Goal: Download file/media

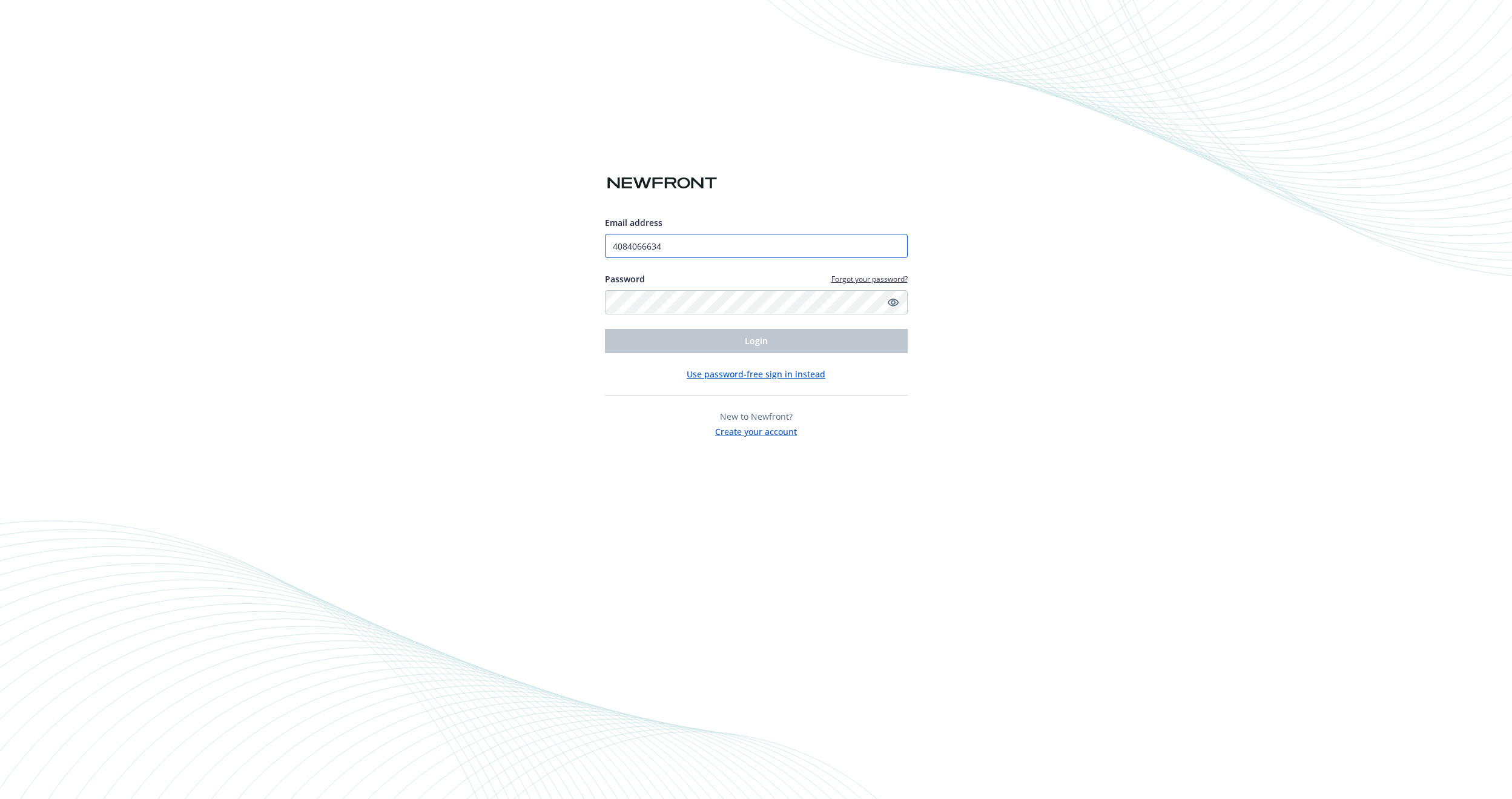
click at [670, 248] on input "4084066634" at bounding box center [756, 246] width 302 height 24
click at [675, 246] on input "4084066634" at bounding box center [756, 246] width 302 height 24
type input "[EMAIL_ADDRESS][PERSON_NAME][DOMAIN_NAME]"
click at [670, 340] on button "Login" at bounding box center [756, 341] width 302 height 24
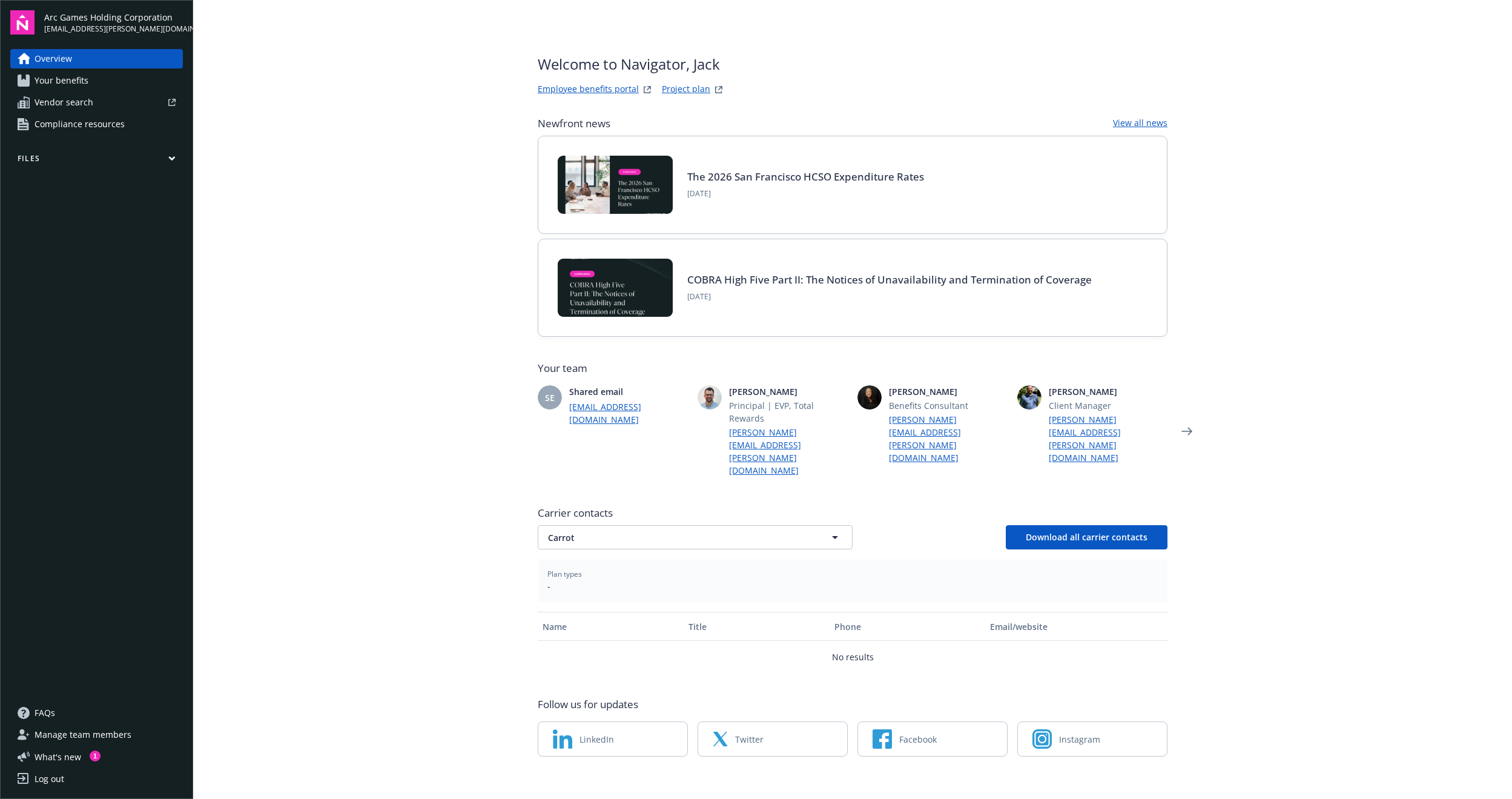
click at [85, 121] on span "Compliance resources" at bounding box center [80, 124] width 90 height 19
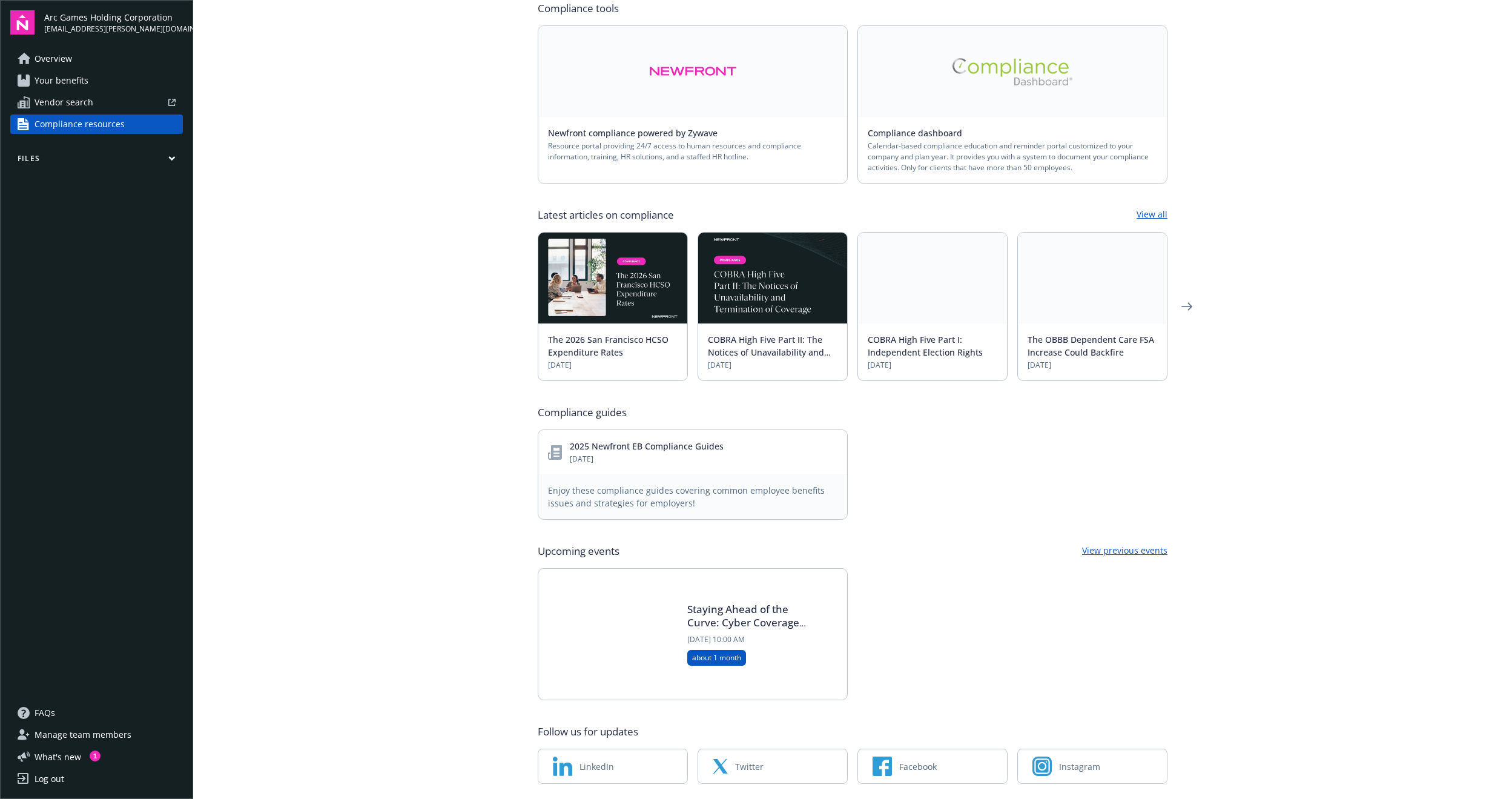
scroll to position [246, 0]
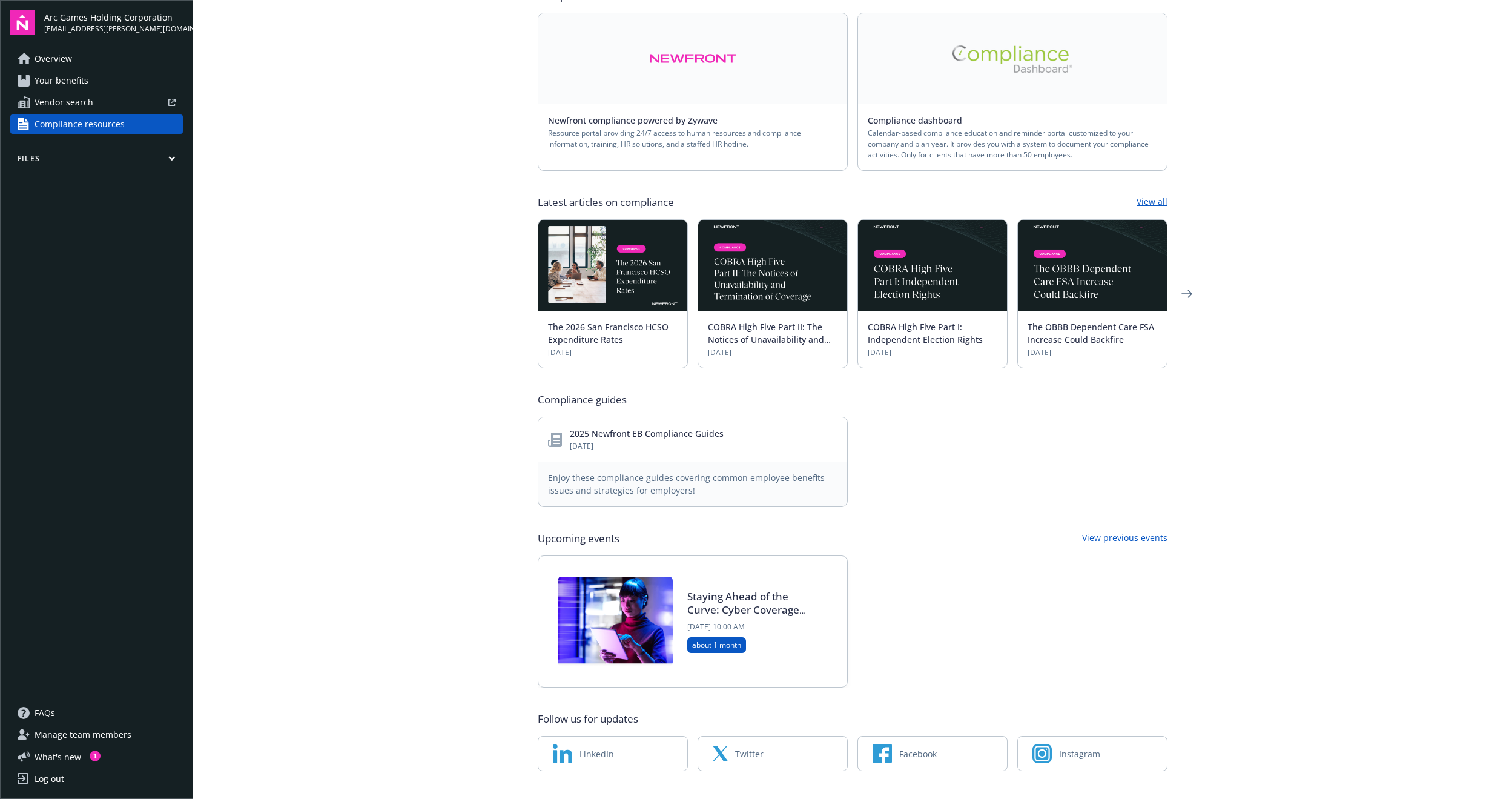
click at [82, 82] on span "Your benefits" at bounding box center [61, 81] width 54 height 19
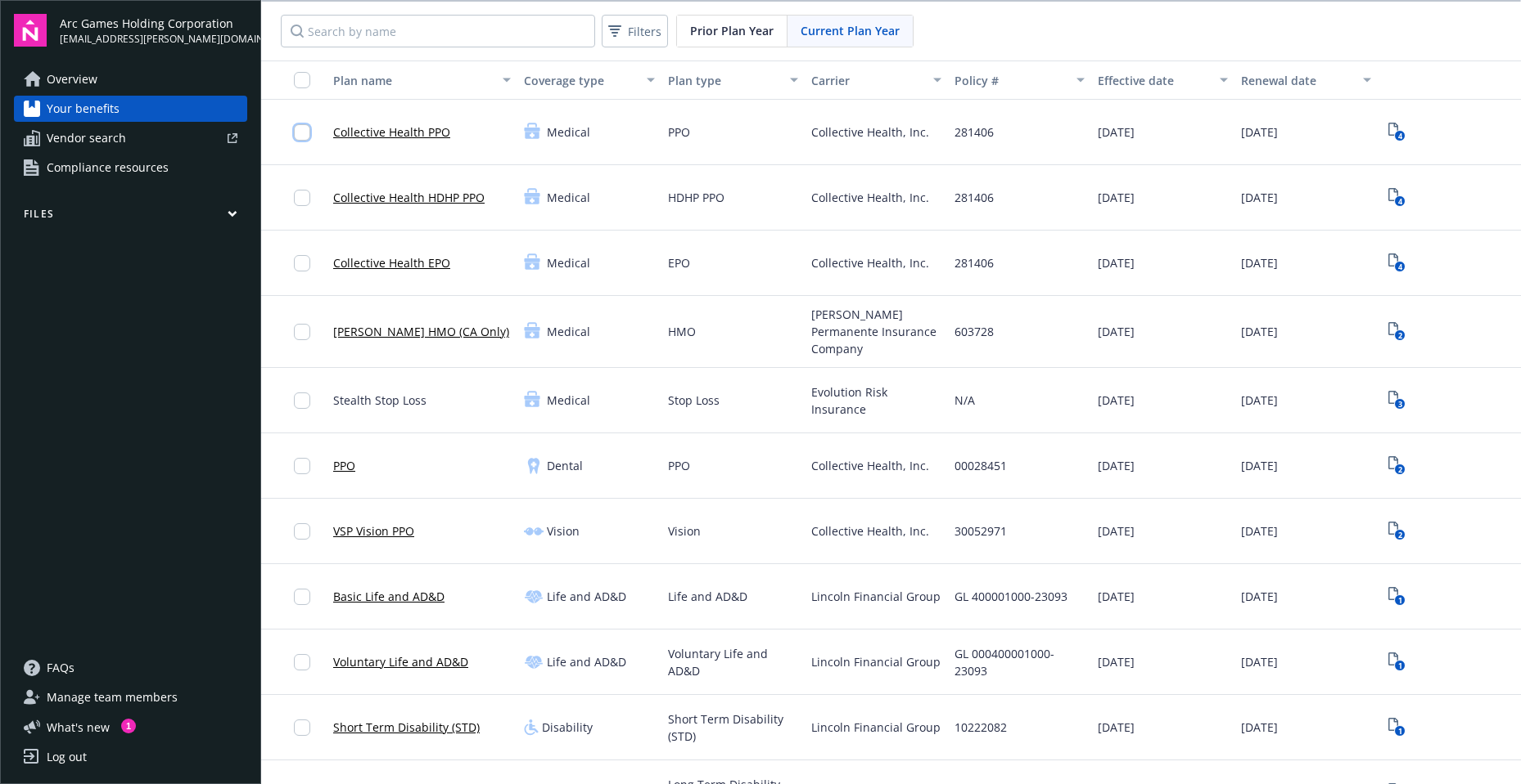
click at [298, 129] on input "checkbox" at bounding box center [302, 132] width 16 height 16
click at [301, 203] on input "checkbox" at bounding box center [302, 198] width 16 height 16
click at [298, 263] on input "checkbox" at bounding box center [302, 264] width 16 height 16
click at [296, 331] on input "checkbox" at bounding box center [302, 332] width 16 height 16
click at [300, 395] on input "checkbox" at bounding box center [302, 400] width 16 height 16
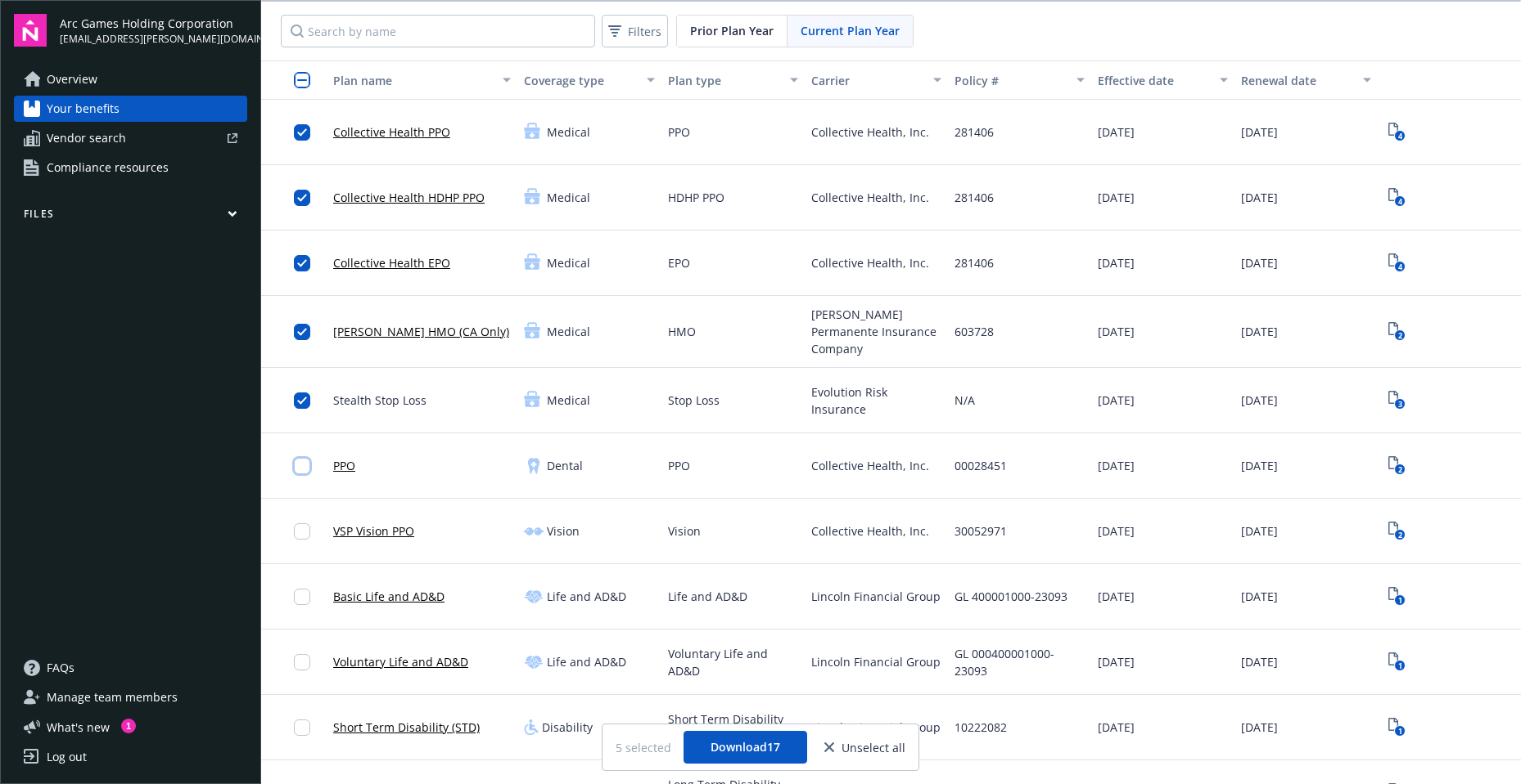
click at [296, 462] on input "checkbox" at bounding box center [302, 466] width 16 height 16
click at [297, 528] on input "checkbox" at bounding box center [302, 531] width 16 height 16
click at [306, 589] on input "checkbox" at bounding box center [302, 597] width 16 height 16
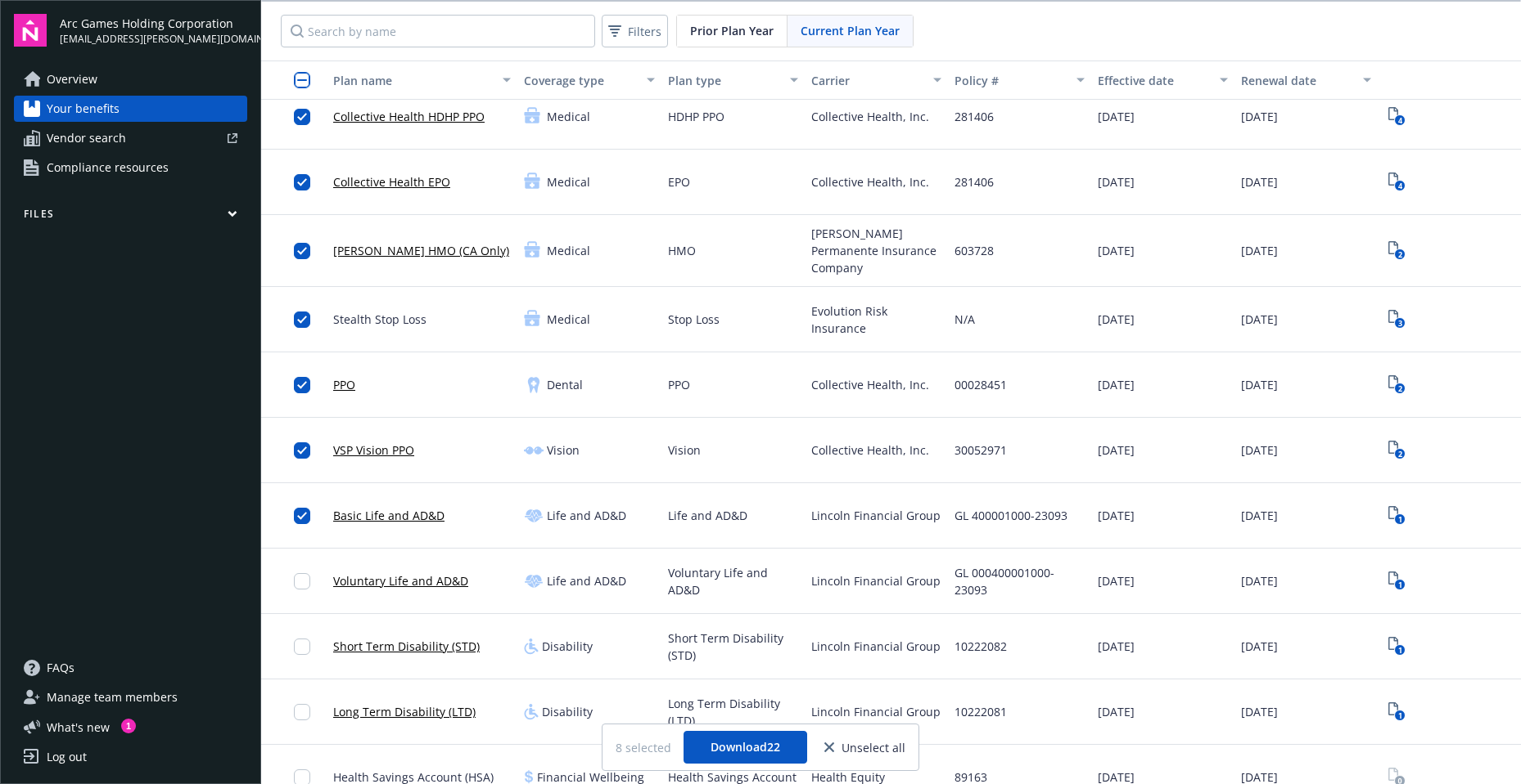
scroll to position [82, 0]
click at [303, 576] on input "checkbox" at bounding box center [302, 580] width 16 height 16
click at [305, 641] on input "checkbox" at bounding box center [302, 646] width 16 height 16
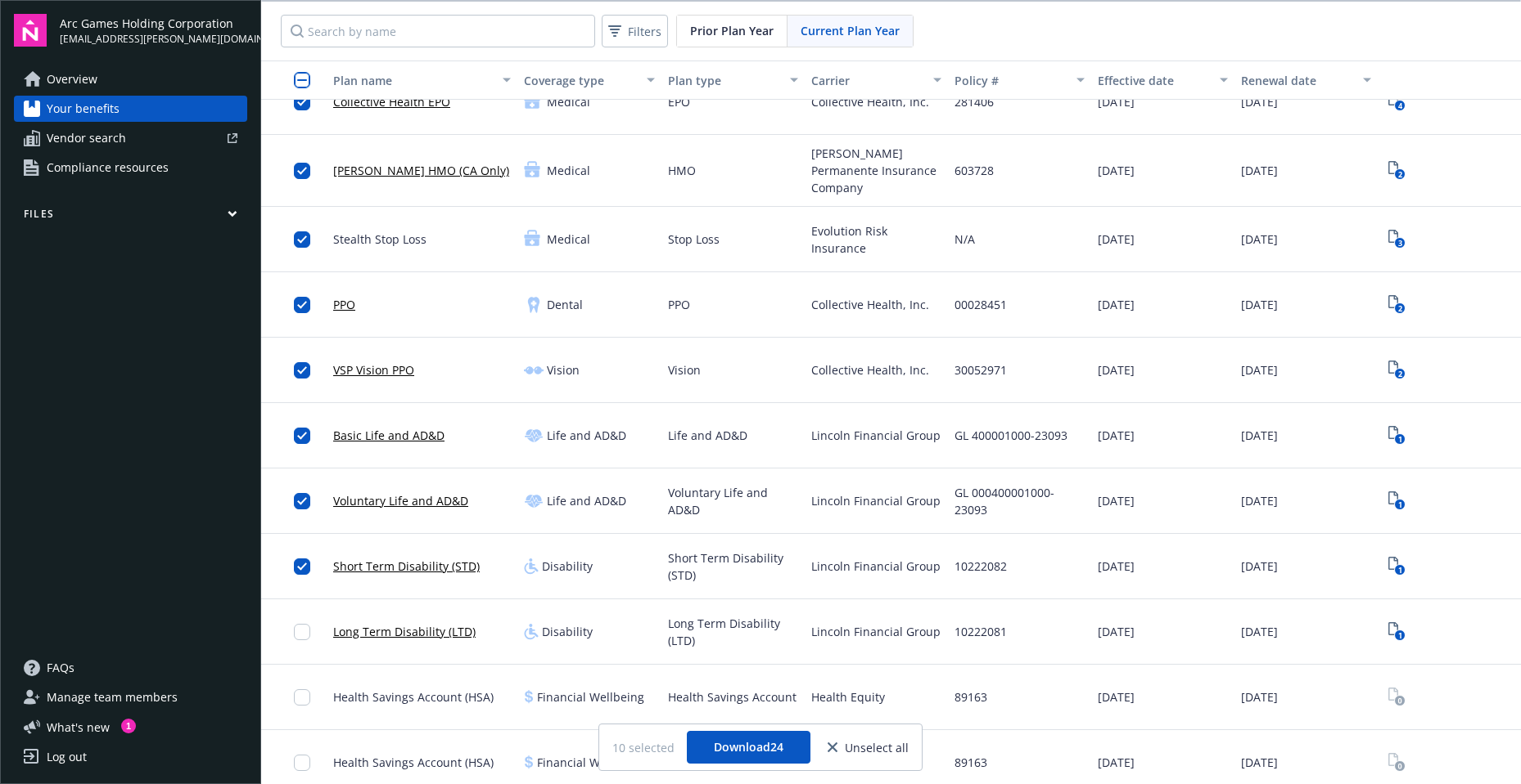
scroll to position [164, 0]
click at [302, 623] on input "checkbox" at bounding box center [302, 629] width 16 height 16
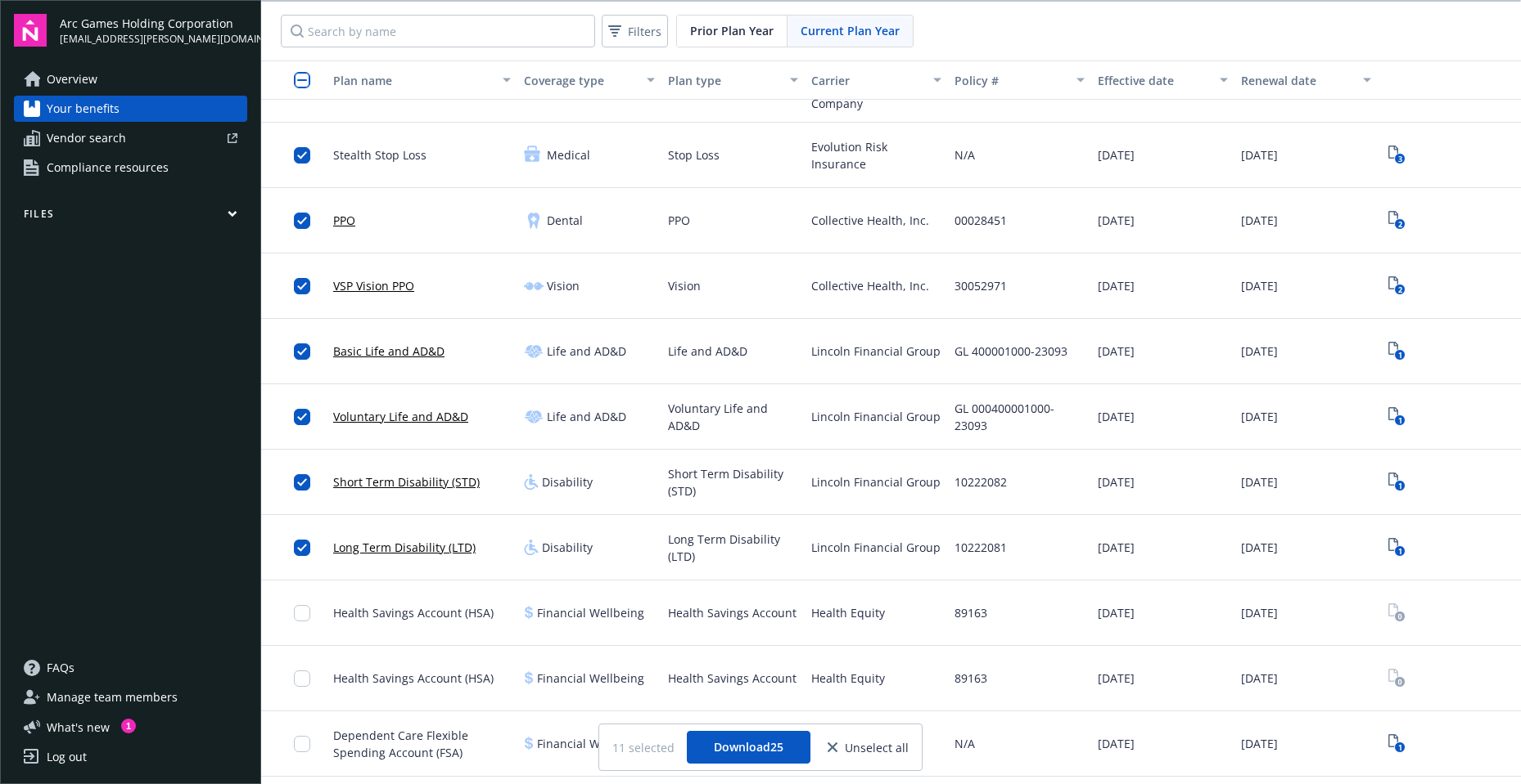
scroll to position [328, 0]
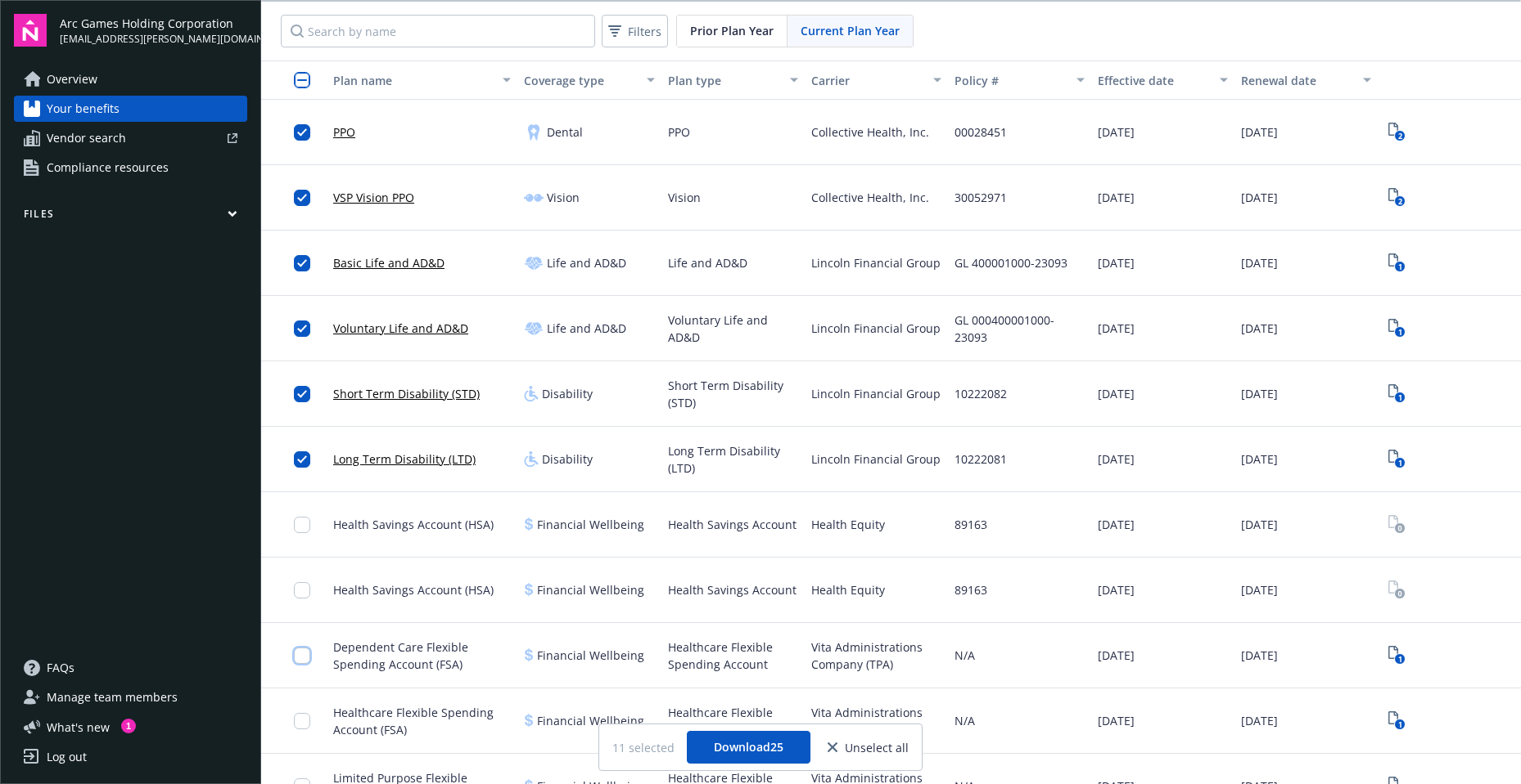
click at [303, 654] on input "checkbox" at bounding box center [302, 656] width 16 height 16
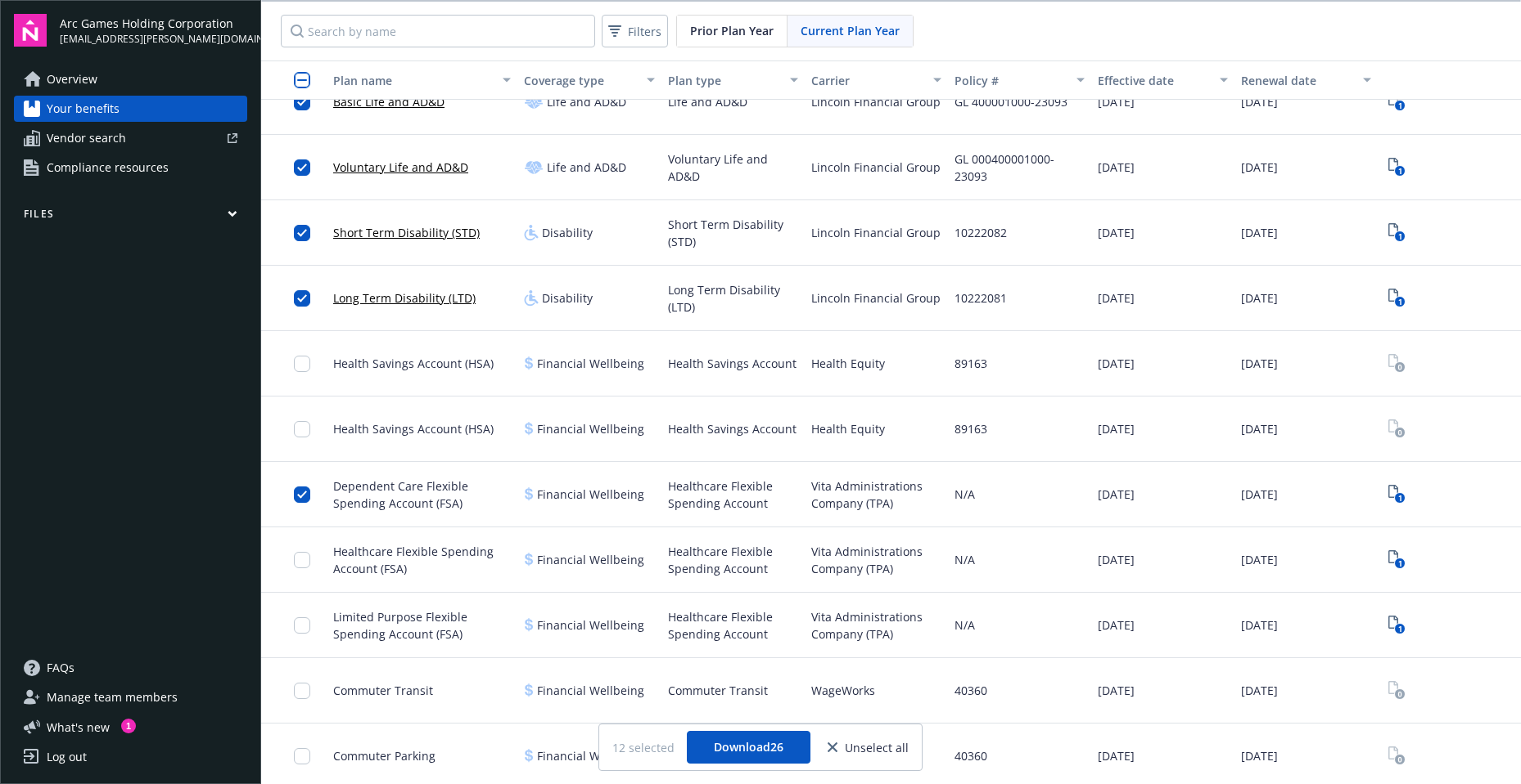
scroll to position [490, 0]
click at [294, 555] on input "checkbox" at bounding box center [302, 557] width 16 height 16
click at [294, 621] on input "checkbox" at bounding box center [302, 623] width 16 height 16
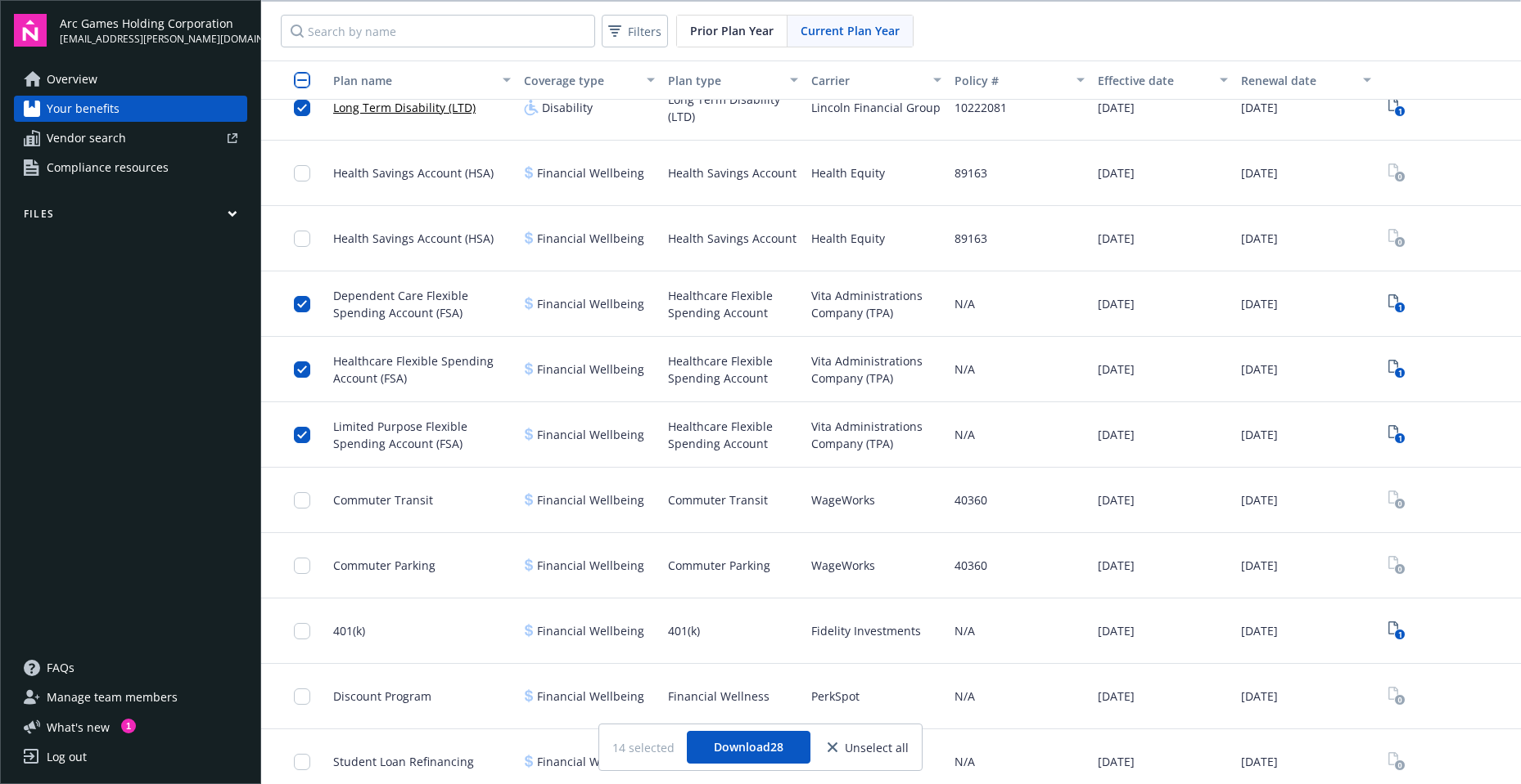
scroll to position [736, 0]
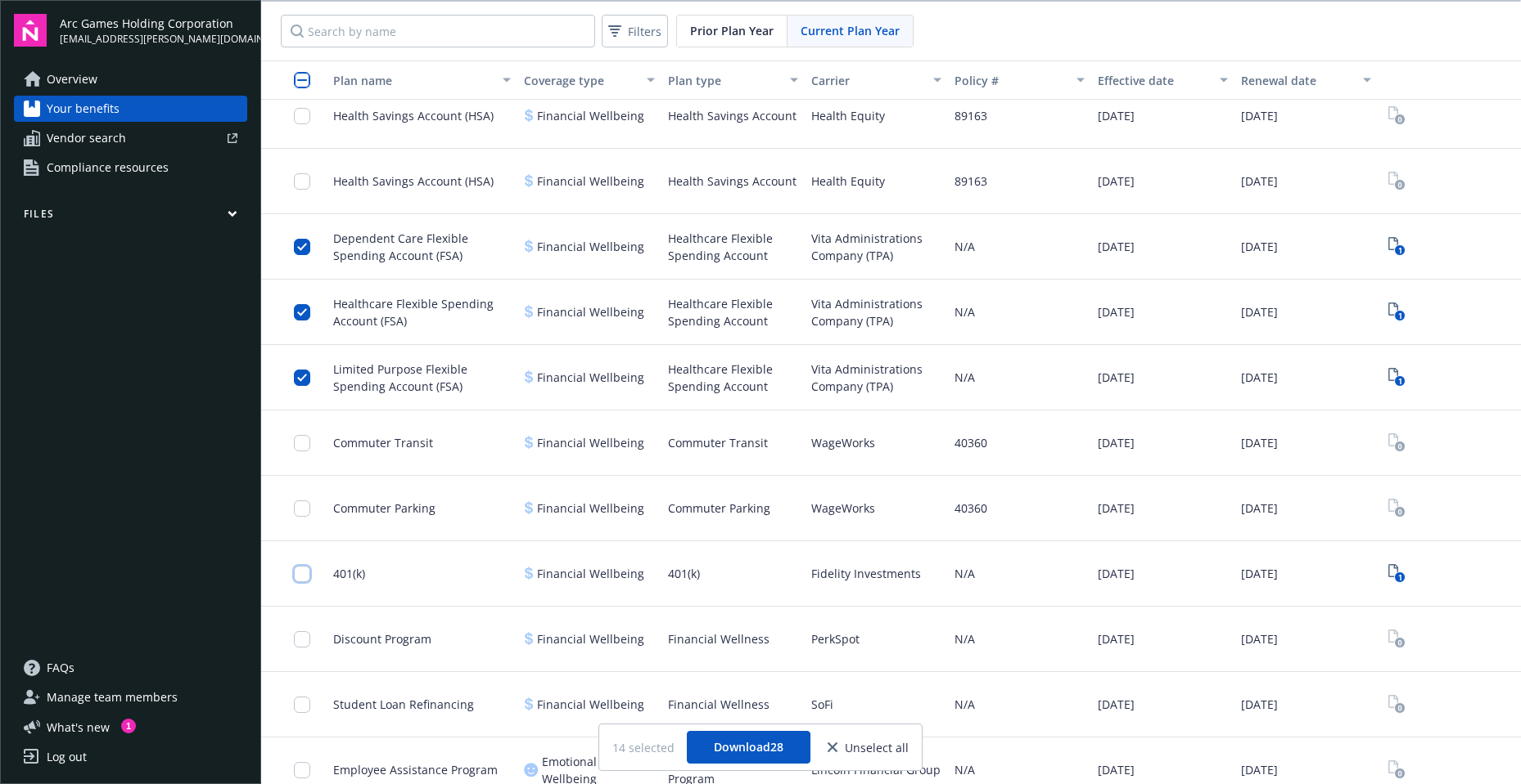
click at [298, 575] on input "checkbox" at bounding box center [302, 574] width 16 height 16
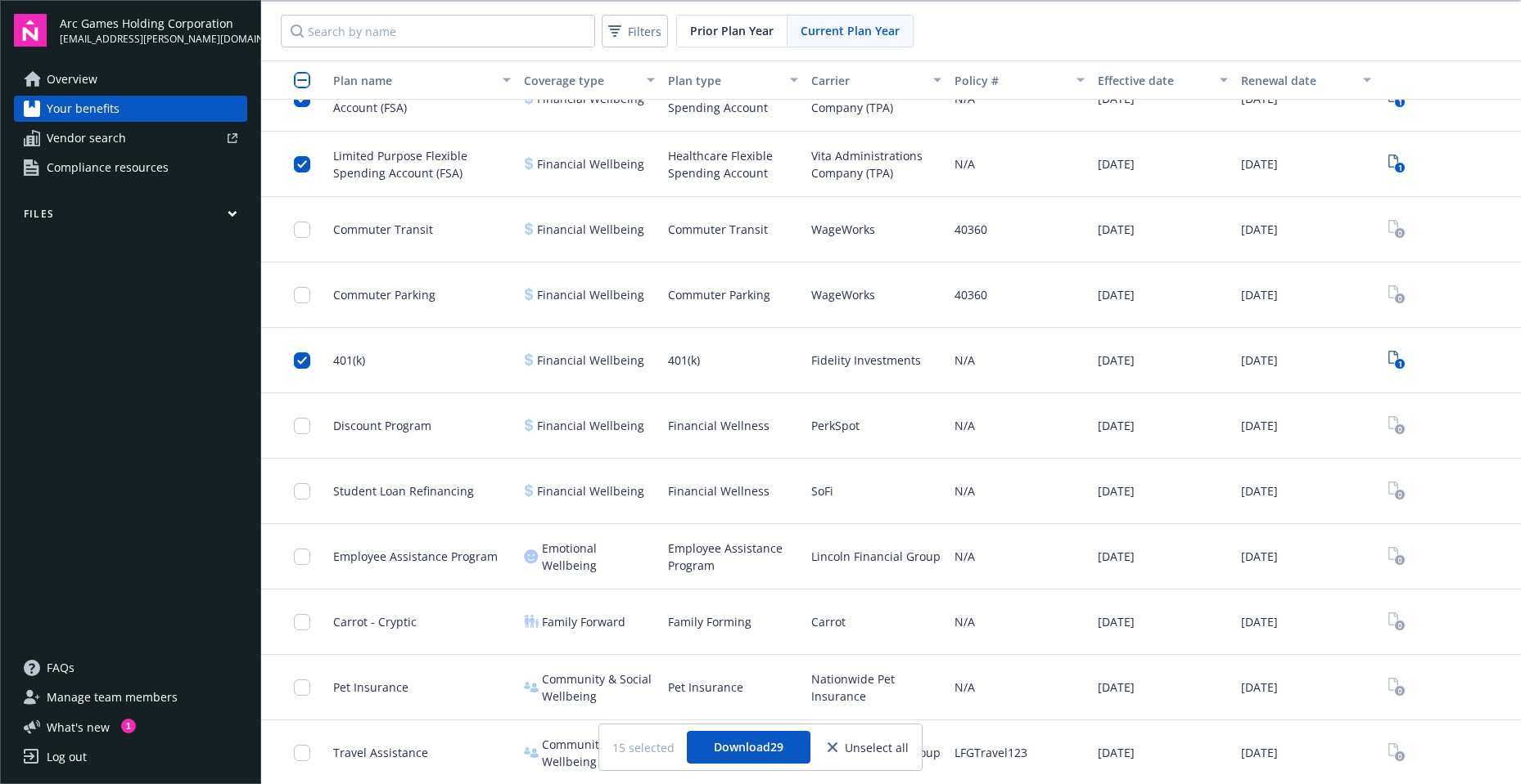
scroll to position [2, 0]
click at [728, 747] on span "Download 29" at bounding box center [749, 747] width 70 height 16
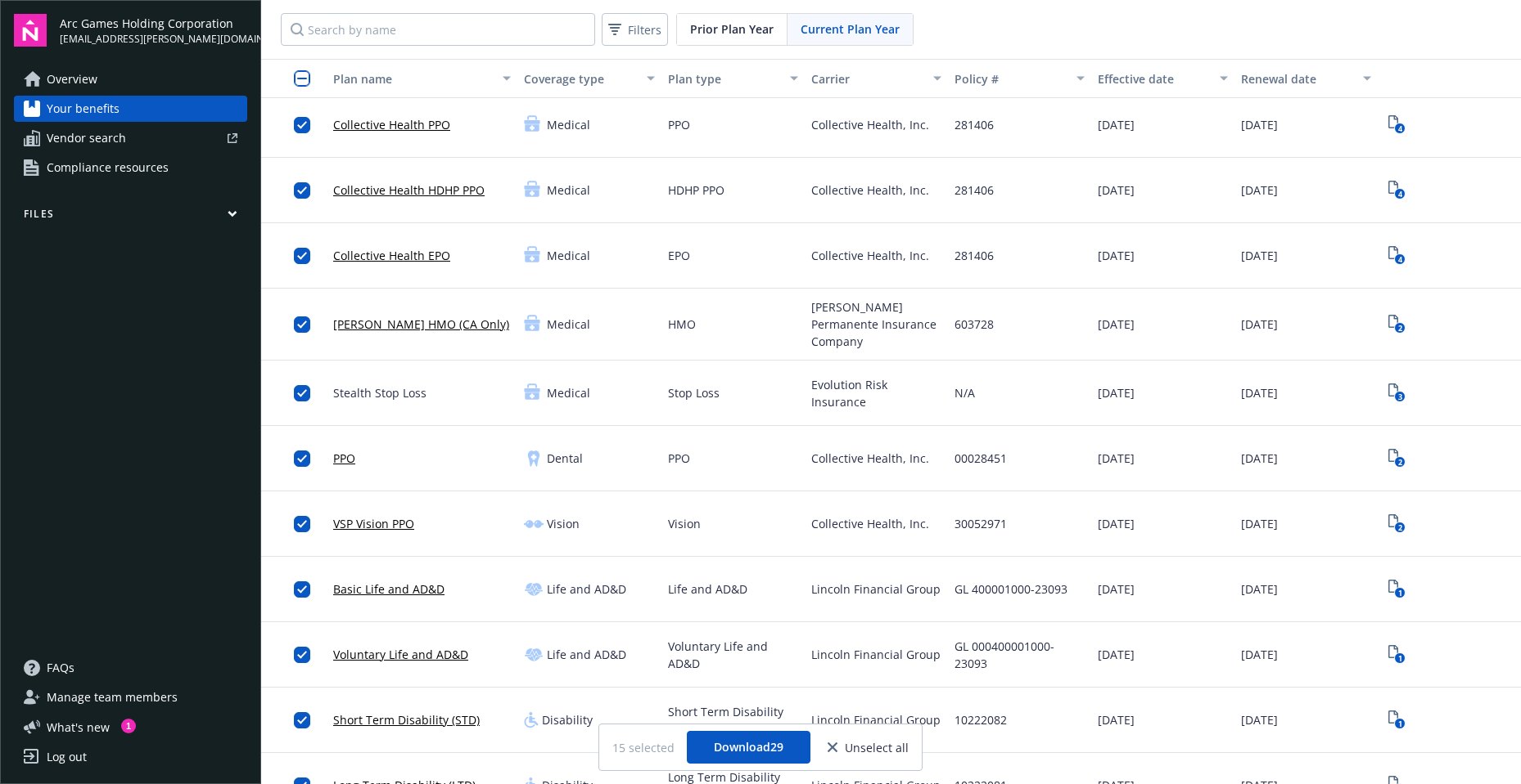
scroll to position [0, 0]
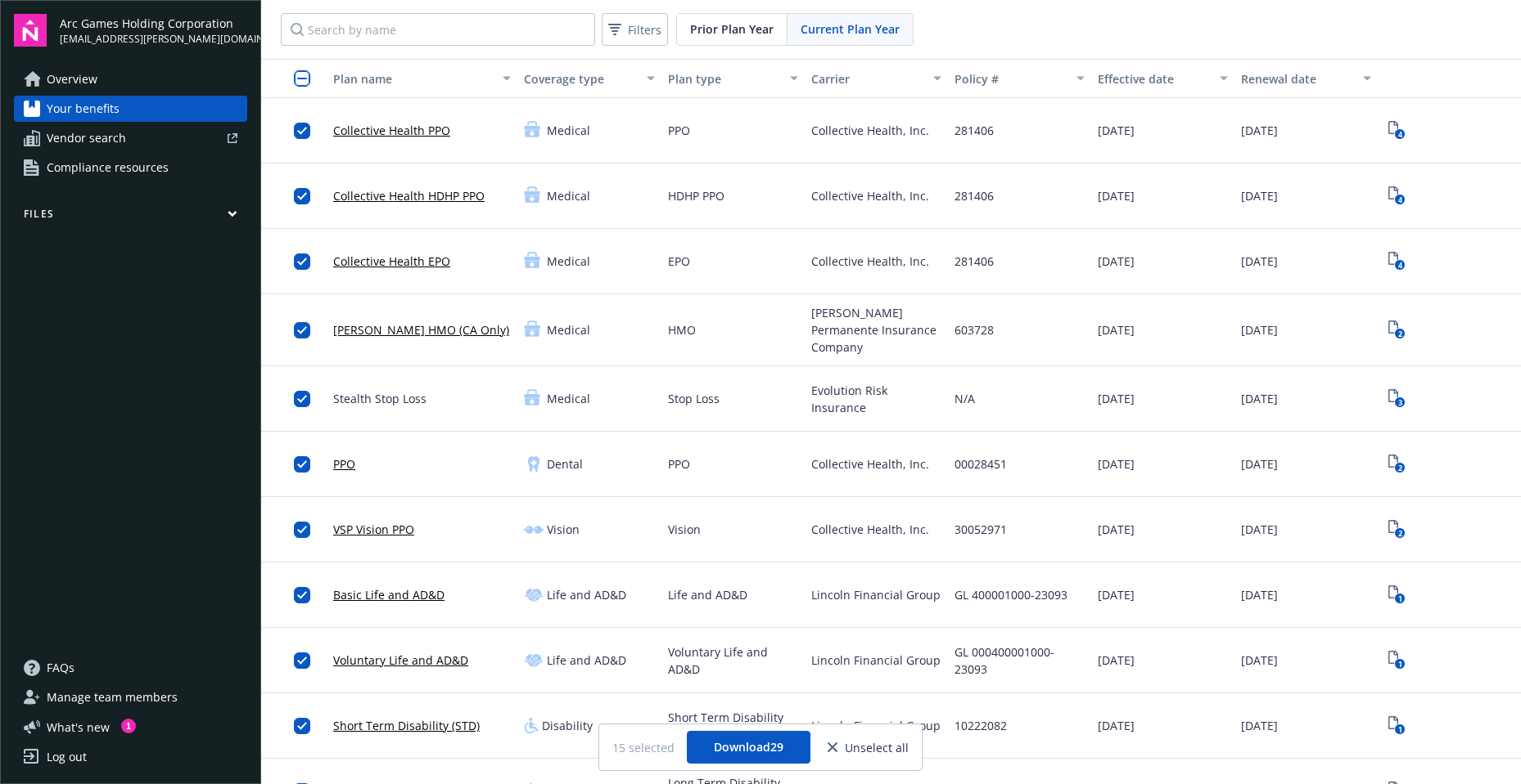
click at [88, 104] on span "Your benefits" at bounding box center [83, 109] width 73 height 26
click at [72, 79] on span "Overview" at bounding box center [72, 79] width 51 height 26
